Goal: Information Seeking & Learning: Learn about a topic

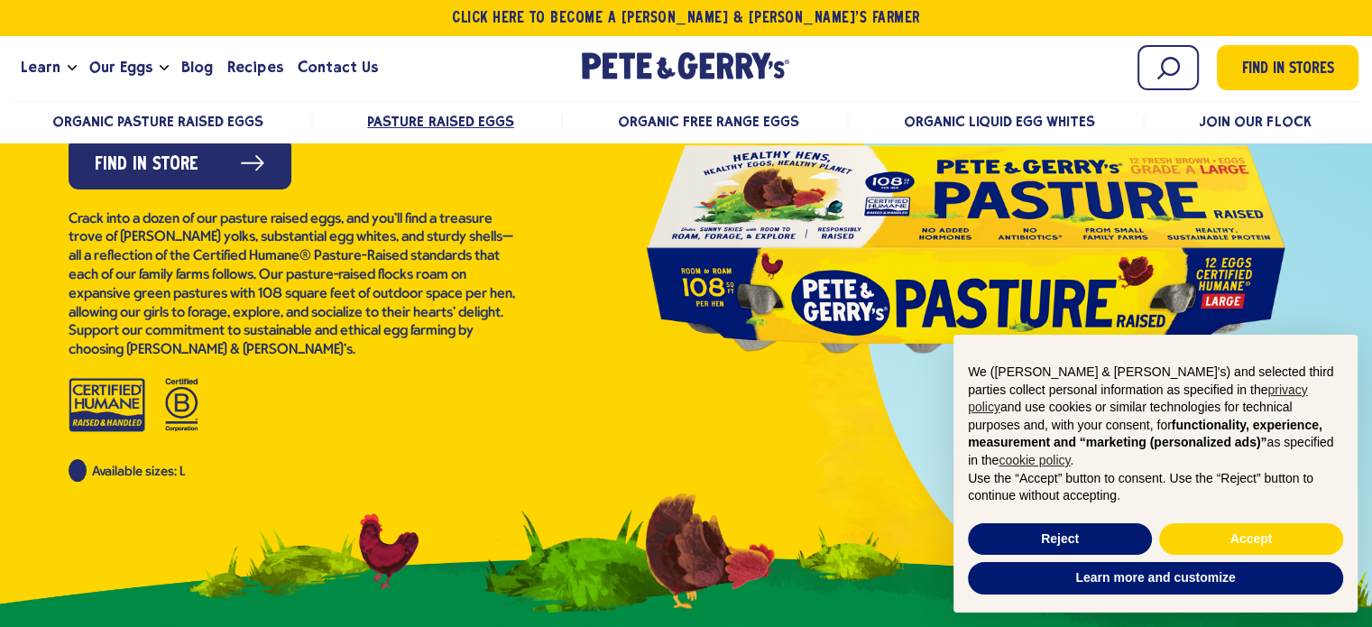
scroll to position [277, 0]
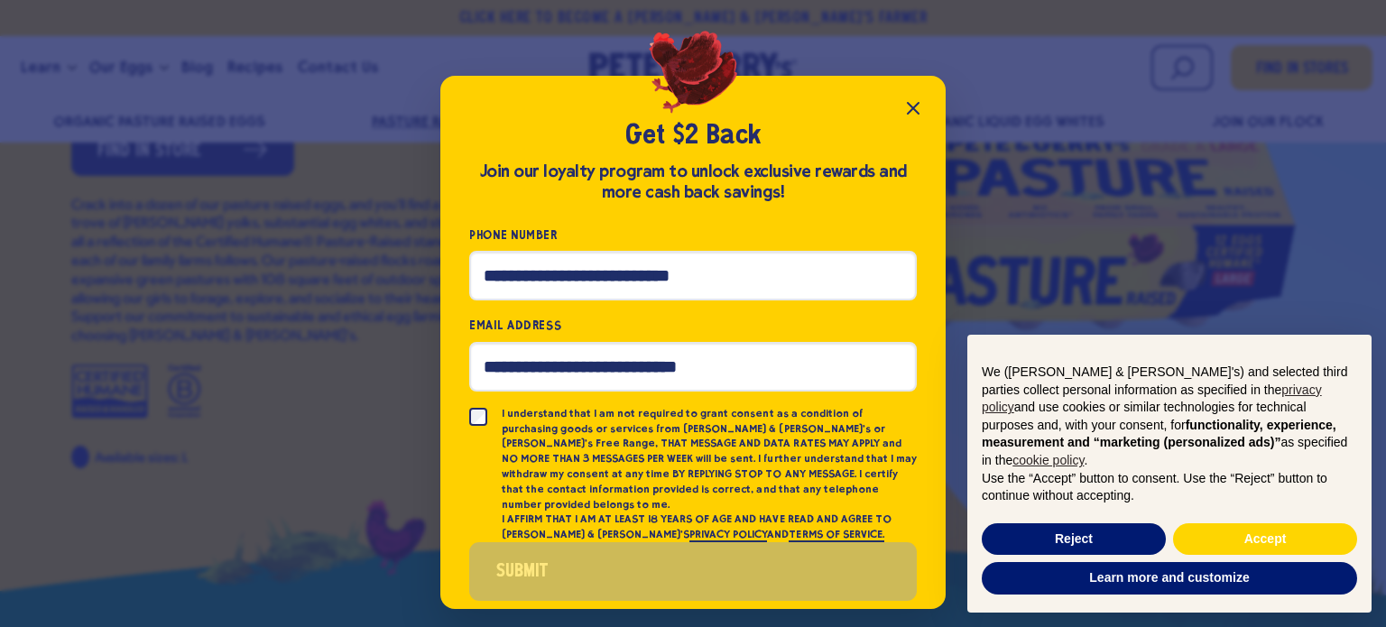
click at [916, 113] on icon "Close popup" at bounding box center [913, 108] width 22 height 22
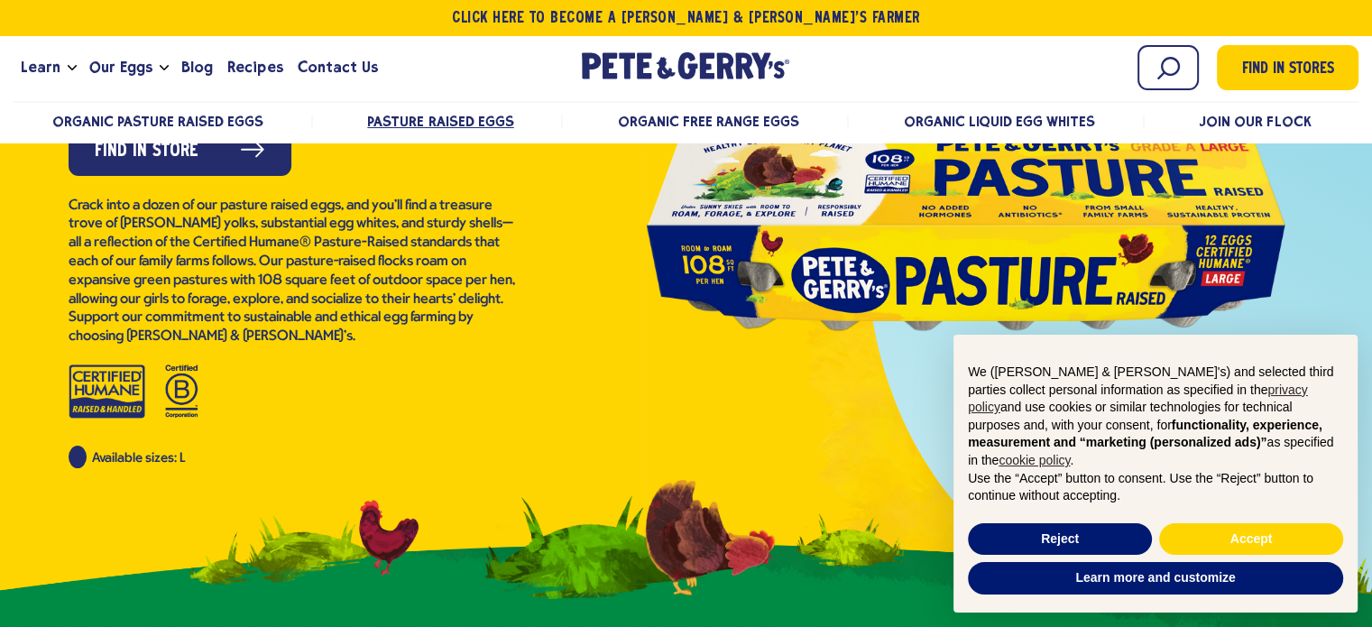
click at [88, 335] on p "Crack into a dozen of our pasture raised eggs, and you’ll find a treasure trove…" at bounding box center [294, 272] width 451 height 150
drag, startPoint x: 88, startPoint y: 335, endPoint x: 131, endPoint y: 335, distance: 42.4
click at [131, 335] on p "Crack into a dozen of our pasture raised eggs, and you’ll find a treasure trove…" at bounding box center [294, 272] width 451 height 150
copy p "Pete & Gerry’s"
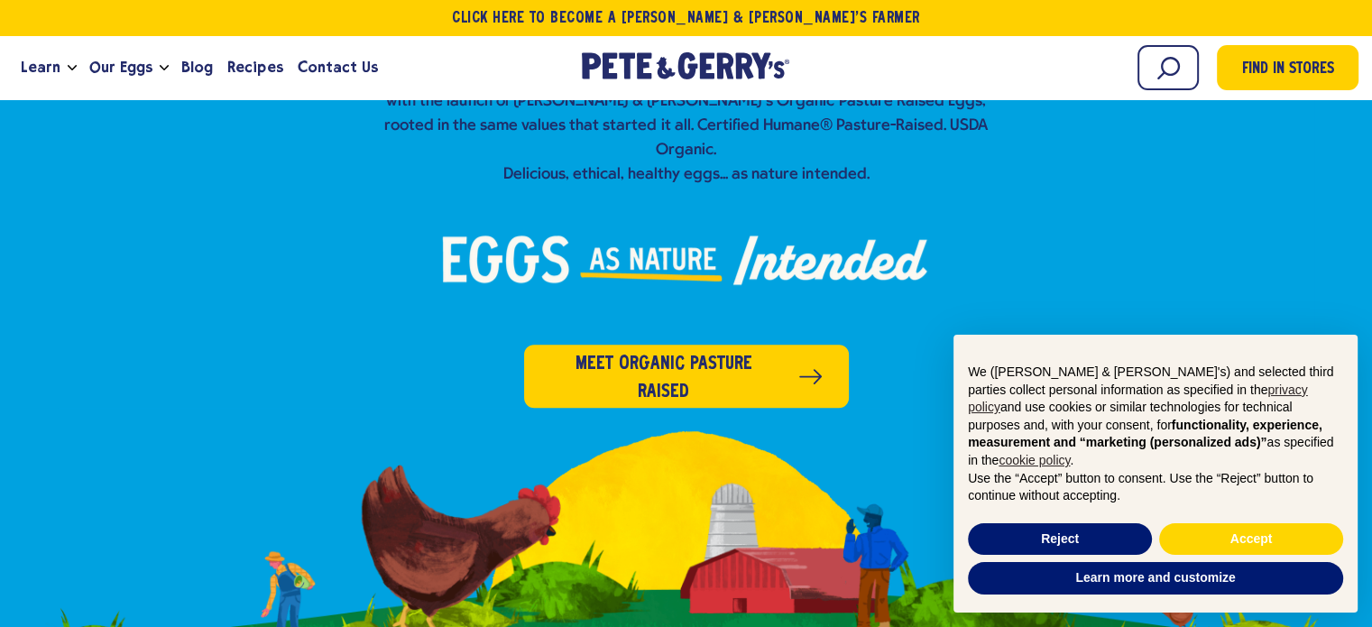
scroll to position [628, 0]
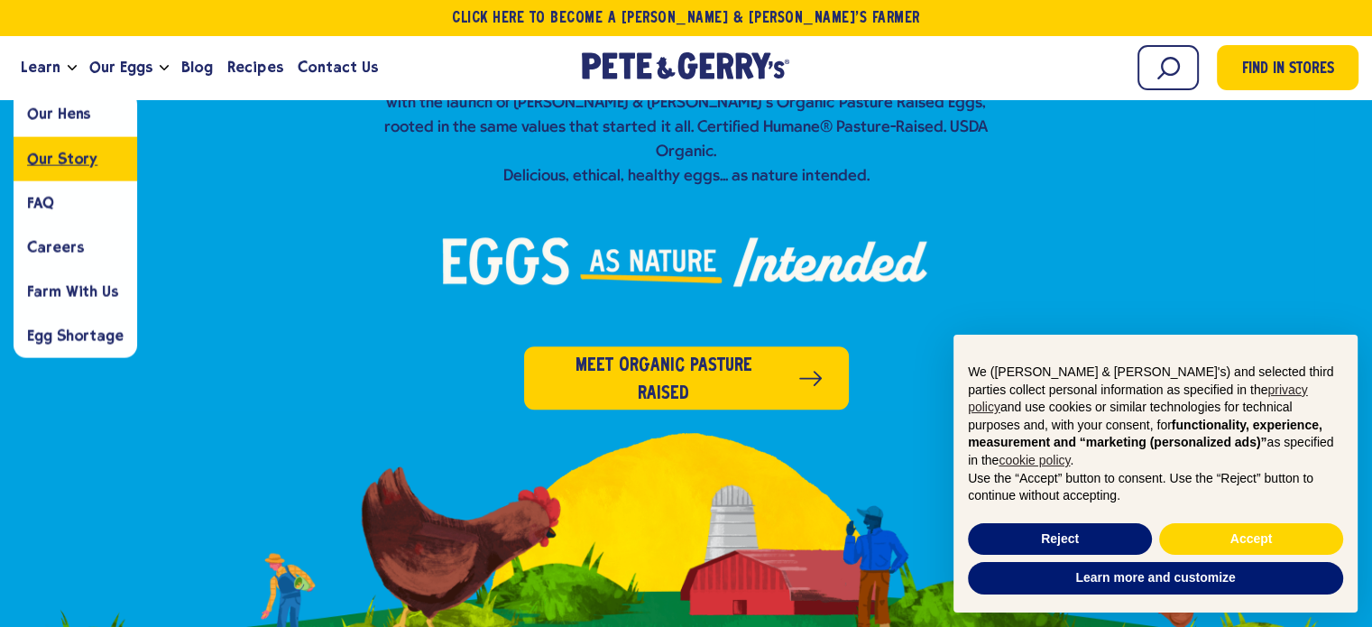
click at [66, 151] on span "Our Story" at bounding box center [62, 158] width 70 height 17
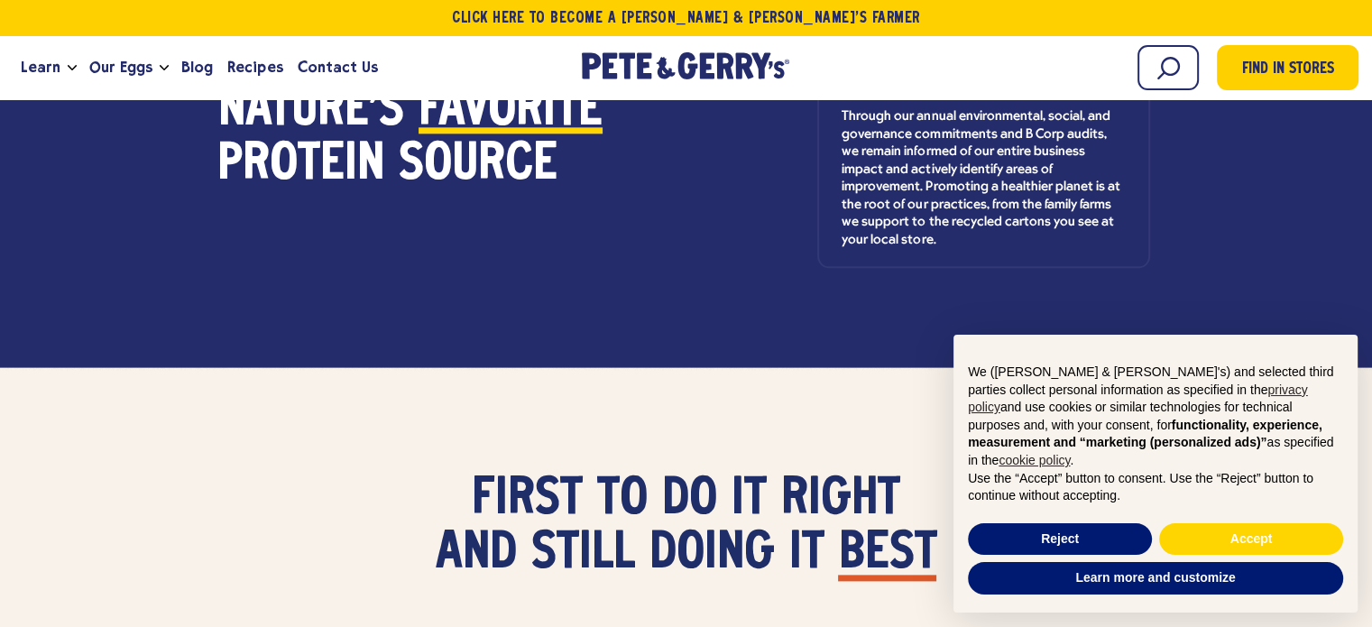
scroll to position [2078, 0]
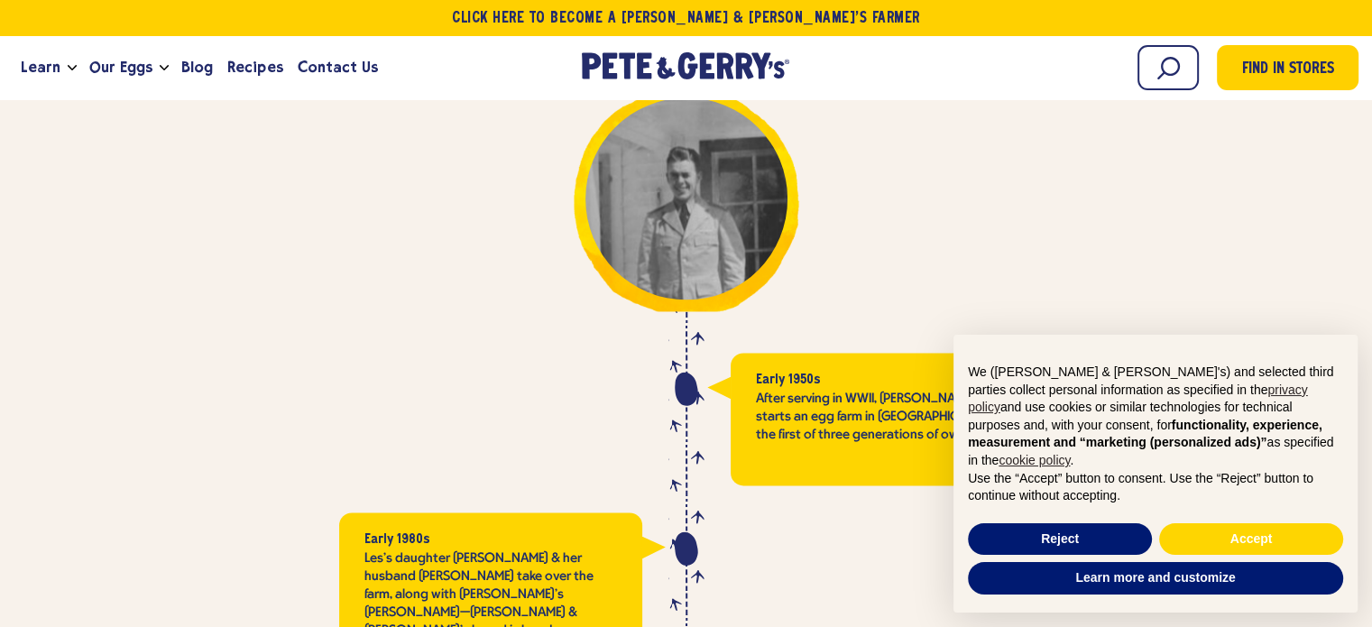
scroll to position [2825, 0]
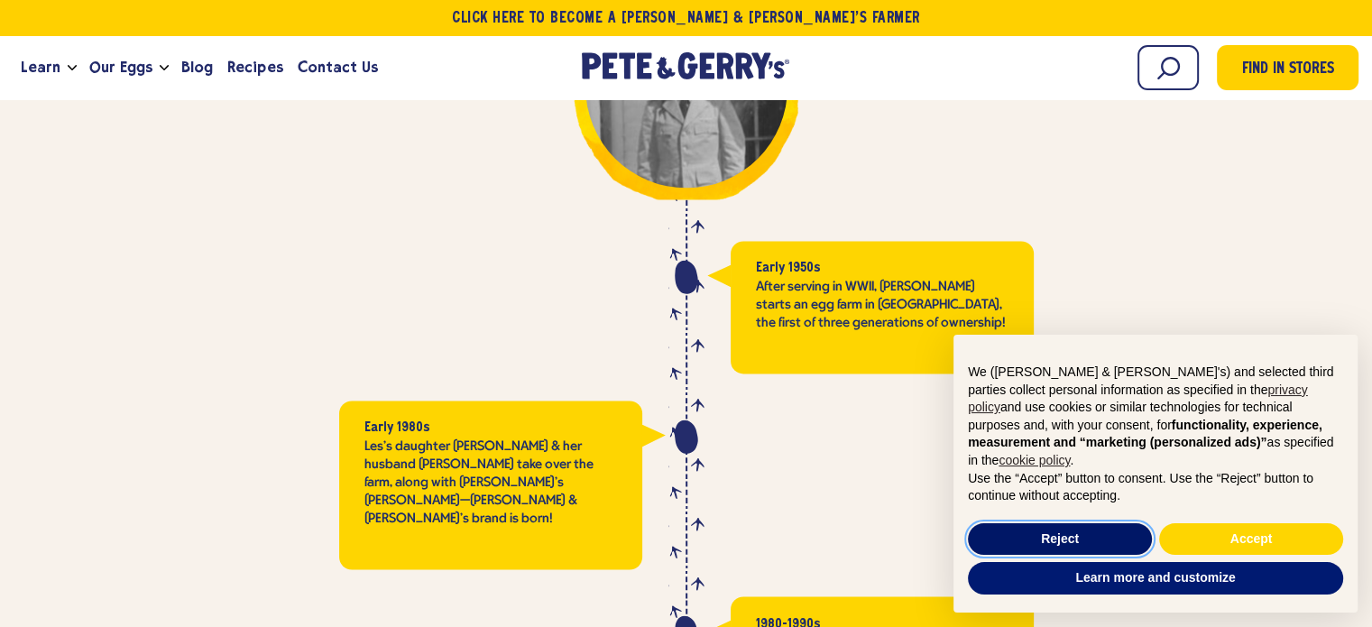
click at [1090, 533] on button "Reject" at bounding box center [1060, 539] width 184 height 32
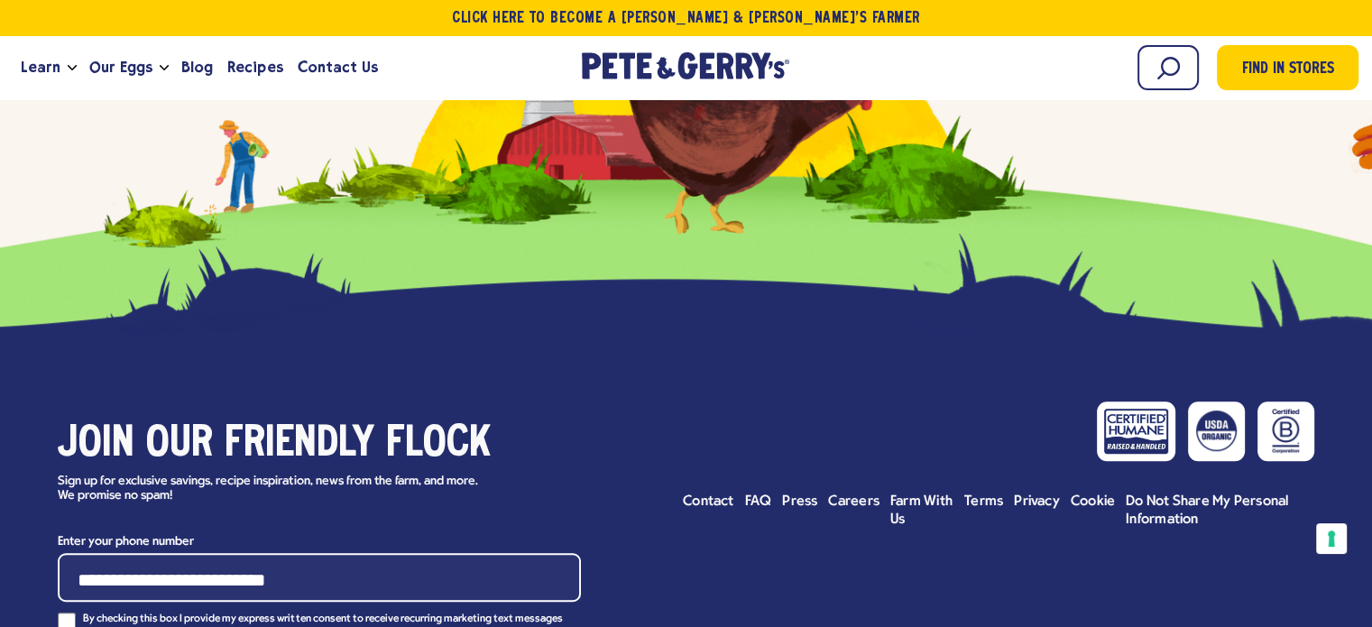
scroll to position [8010, 0]
